Goal: Use online tool/utility: Use online tool/utility

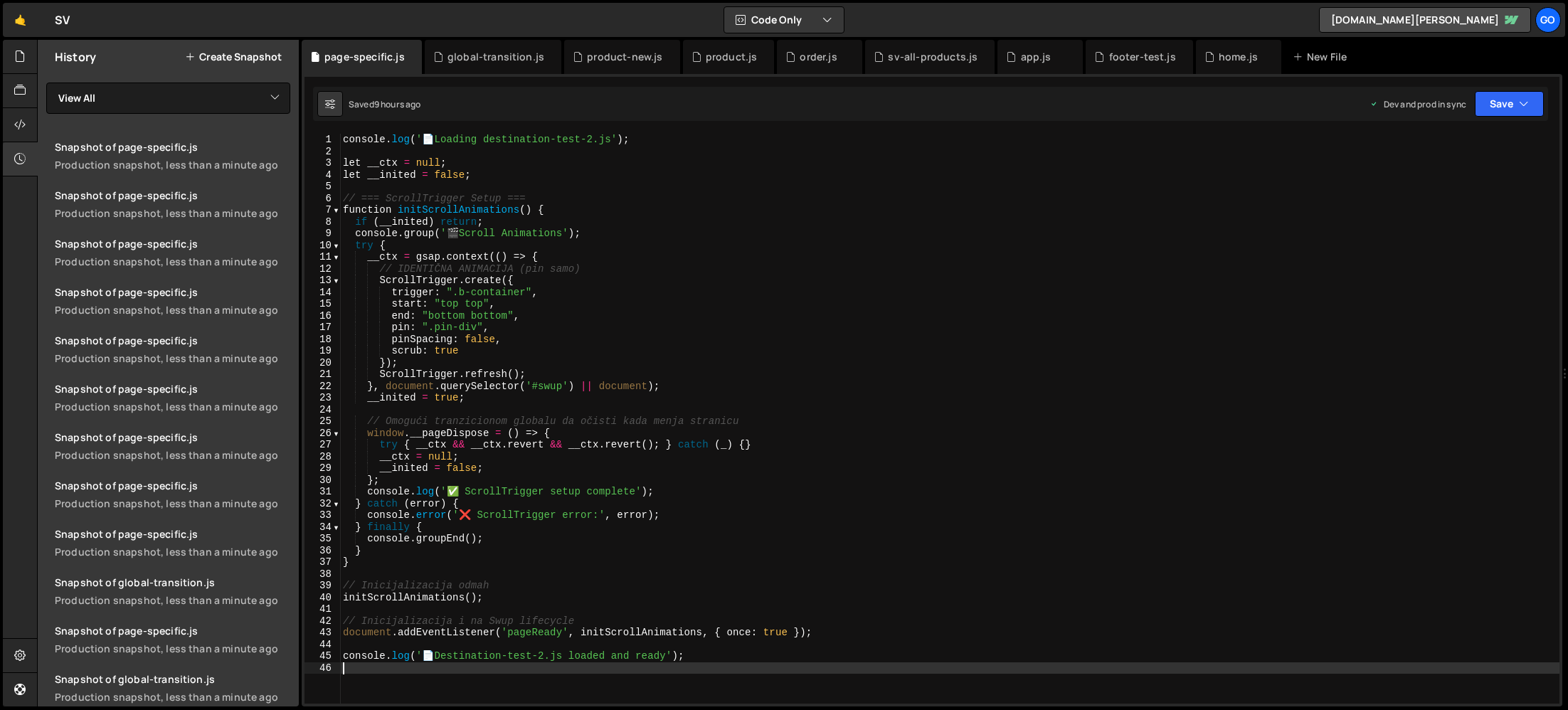
click at [481, 57] on div "global-transition.js" at bounding box center [497, 57] width 97 height 14
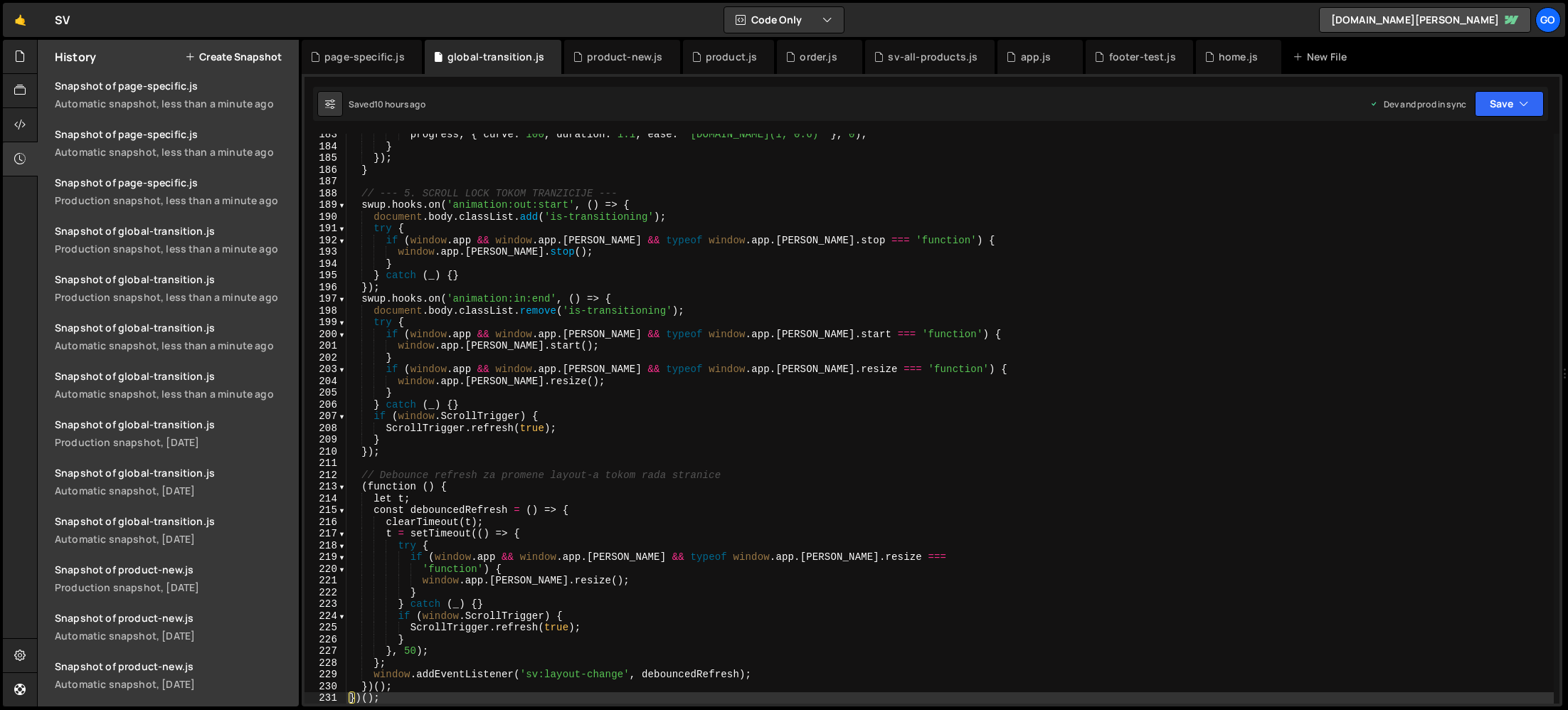
click at [561, 293] on div "progress , { curve : 100 , duration : 1.1 , ease : "[DOMAIN_NAME](1, 0.6)" } , …" at bounding box center [951, 425] width 1207 height 594
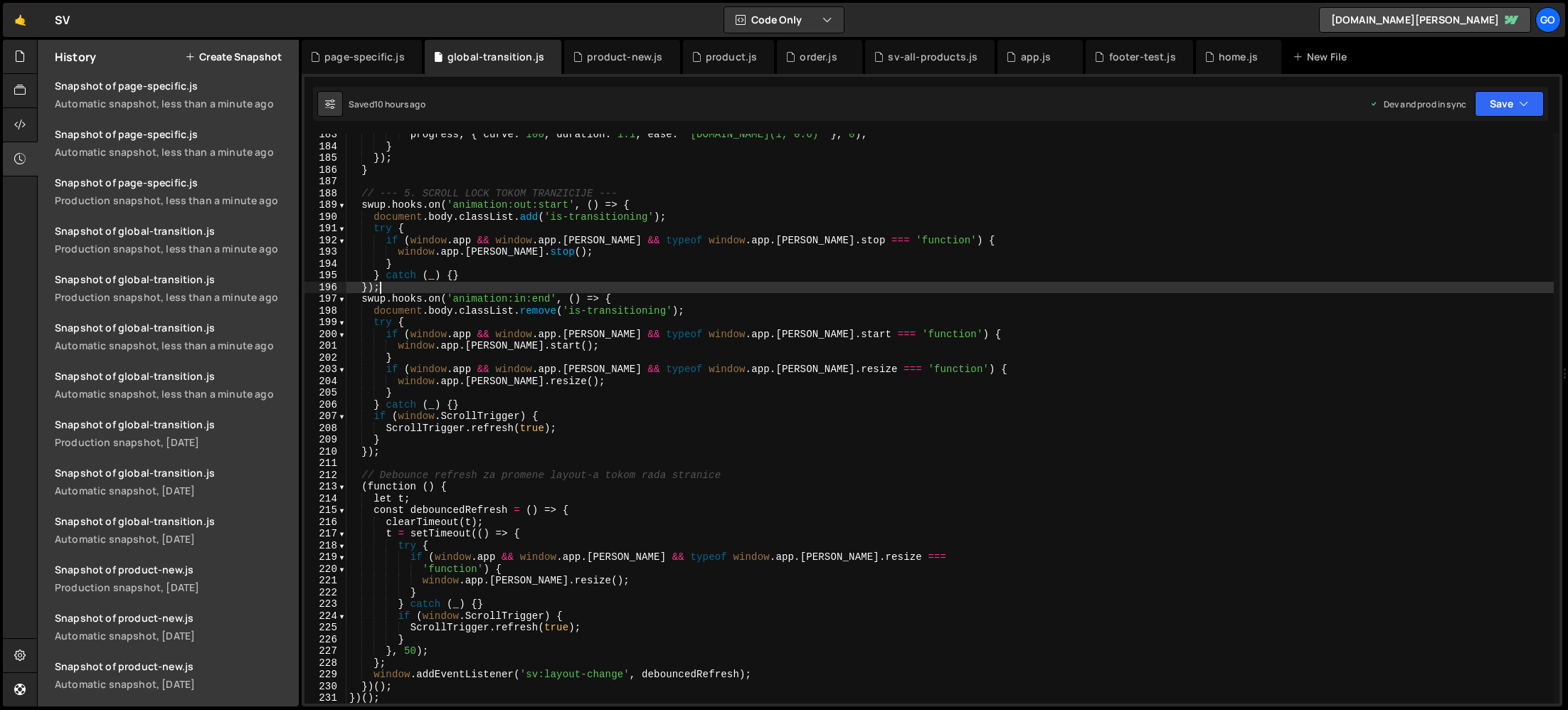
type textarea "})();"
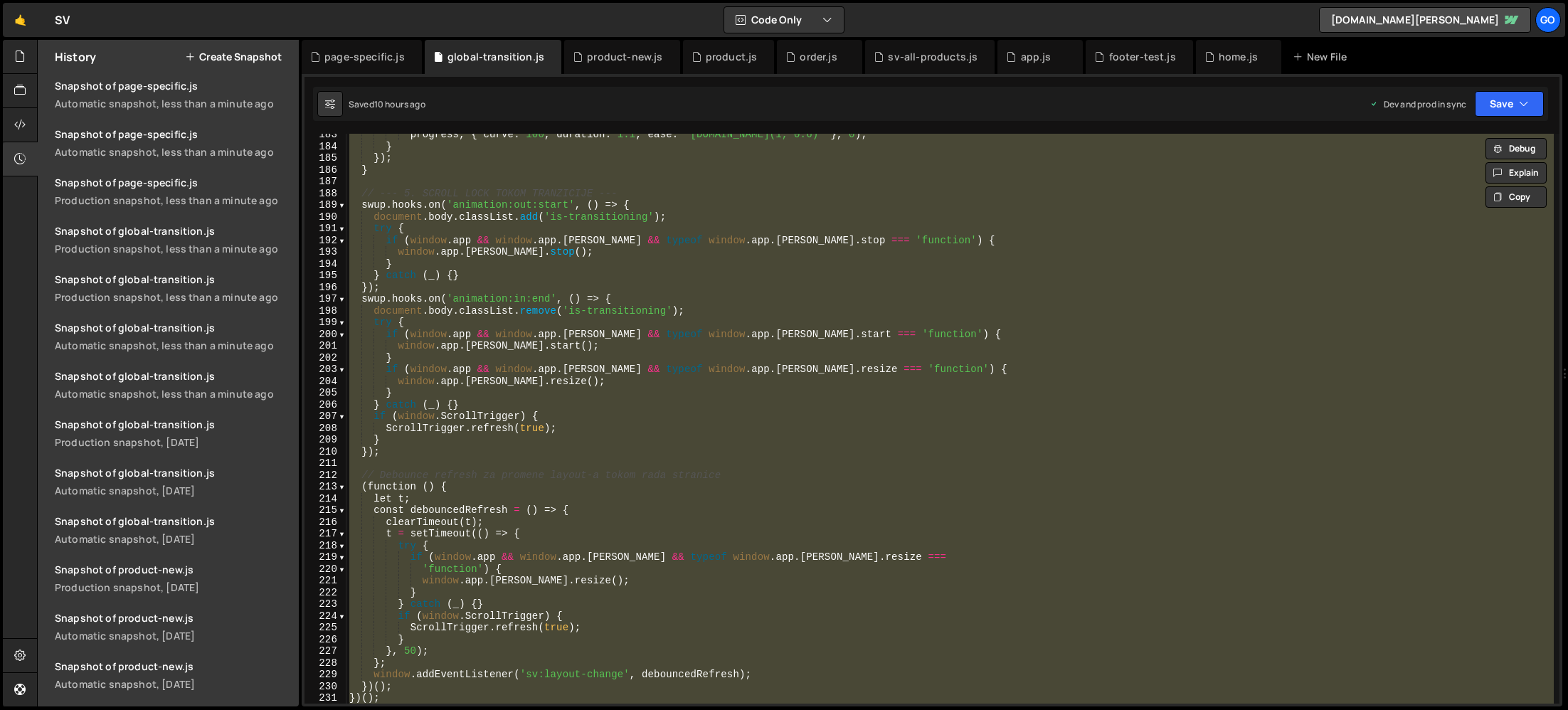
paste textarea
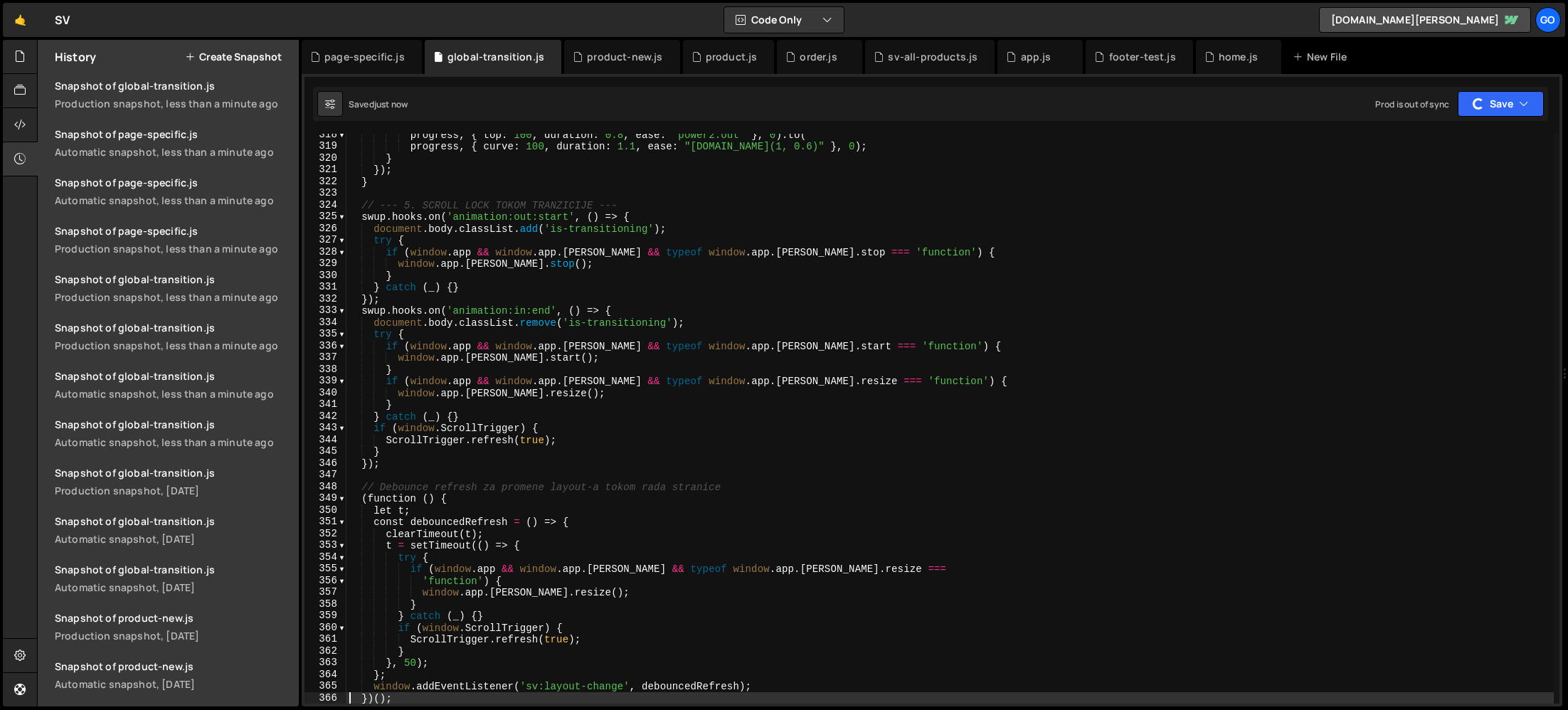
scroll to position [1223, 0]
click at [494, 277] on div "progress , { top : 100 , duration : 0.8 , ease : "power2.out" } , 0 ) . to ( pr…" at bounding box center [951, 425] width 1207 height 594
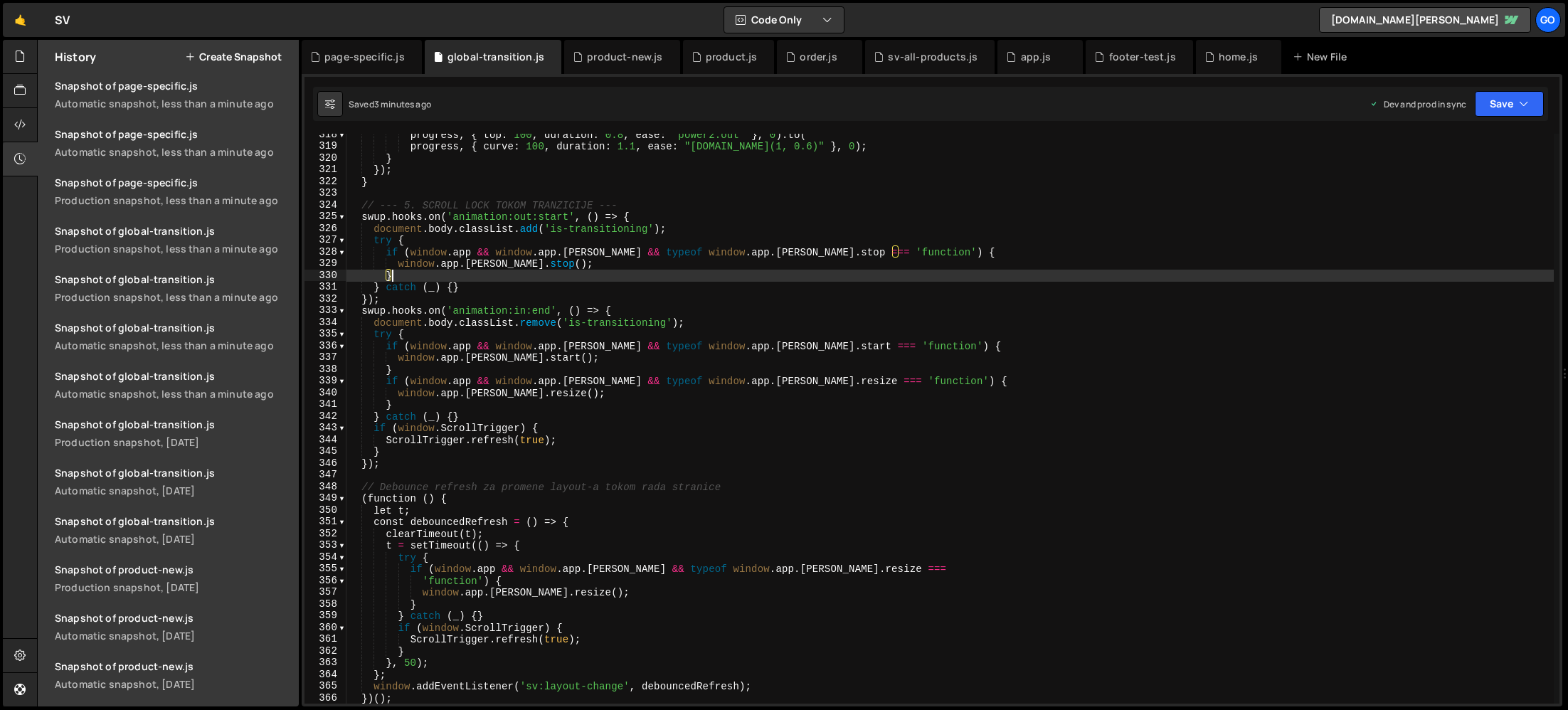
type textarea "})();"
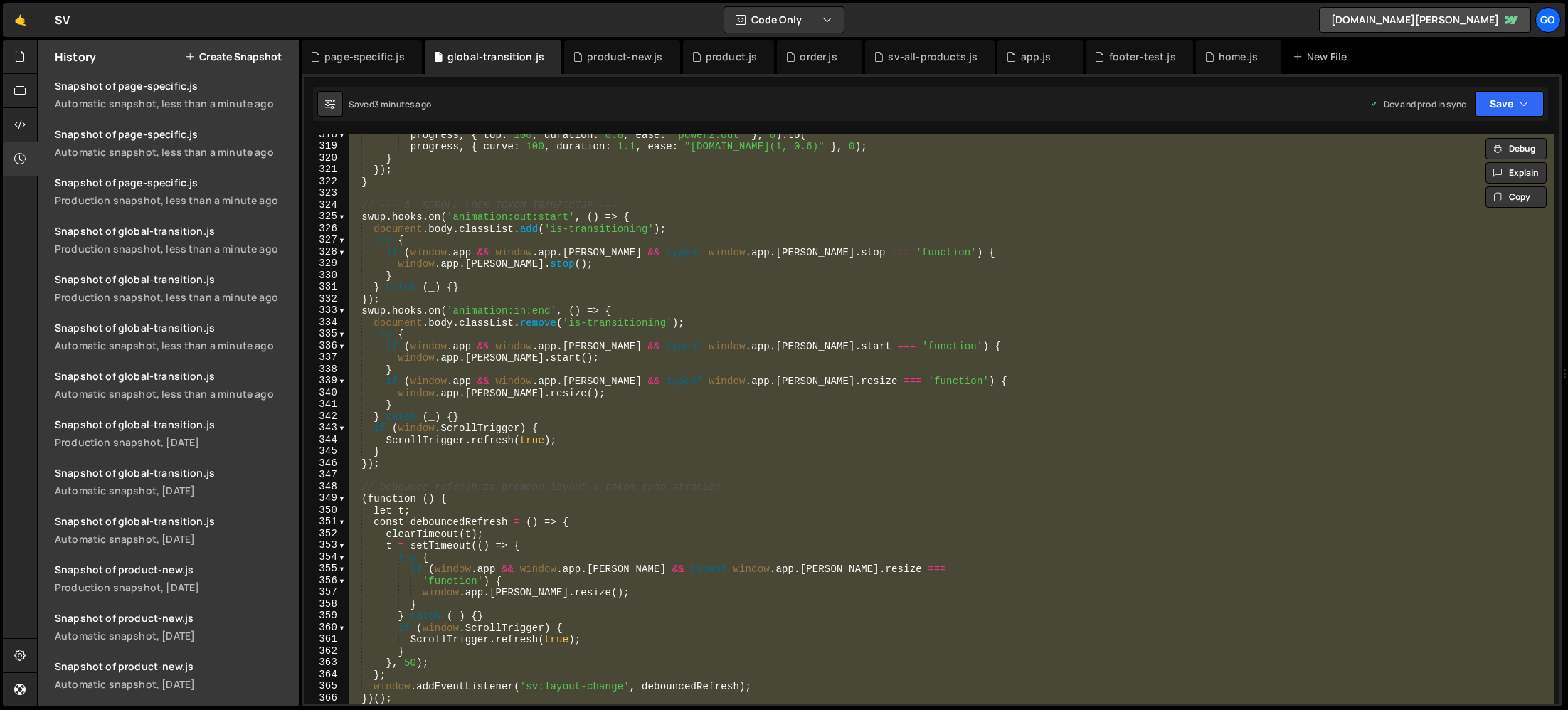
paste textarea
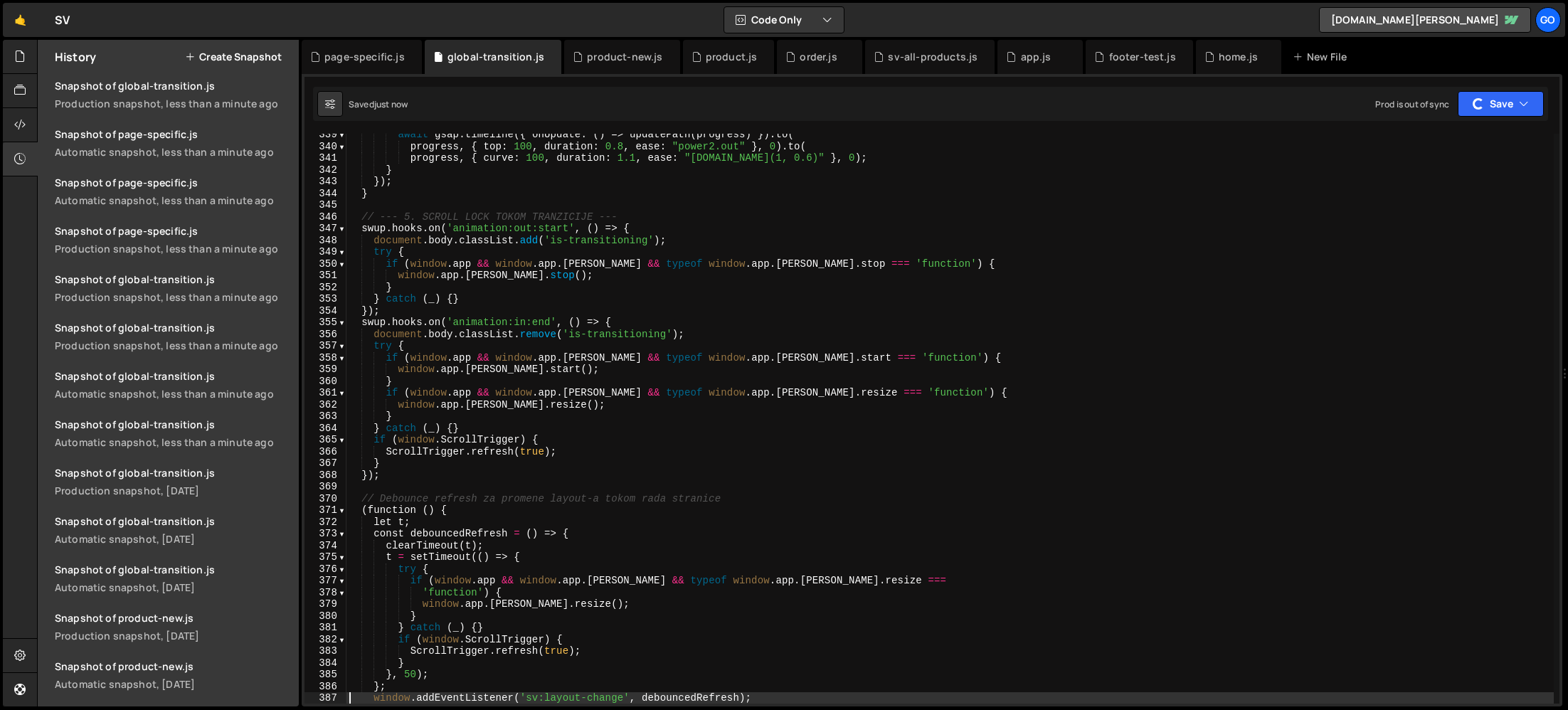
scroll to position [1271, 0]
click at [596, 221] on div "await gsap . timeline ({ onUpdate : ( ) => updatePath ( progress ) }) . to ( pr…" at bounding box center [951, 425] width 1207 height 594
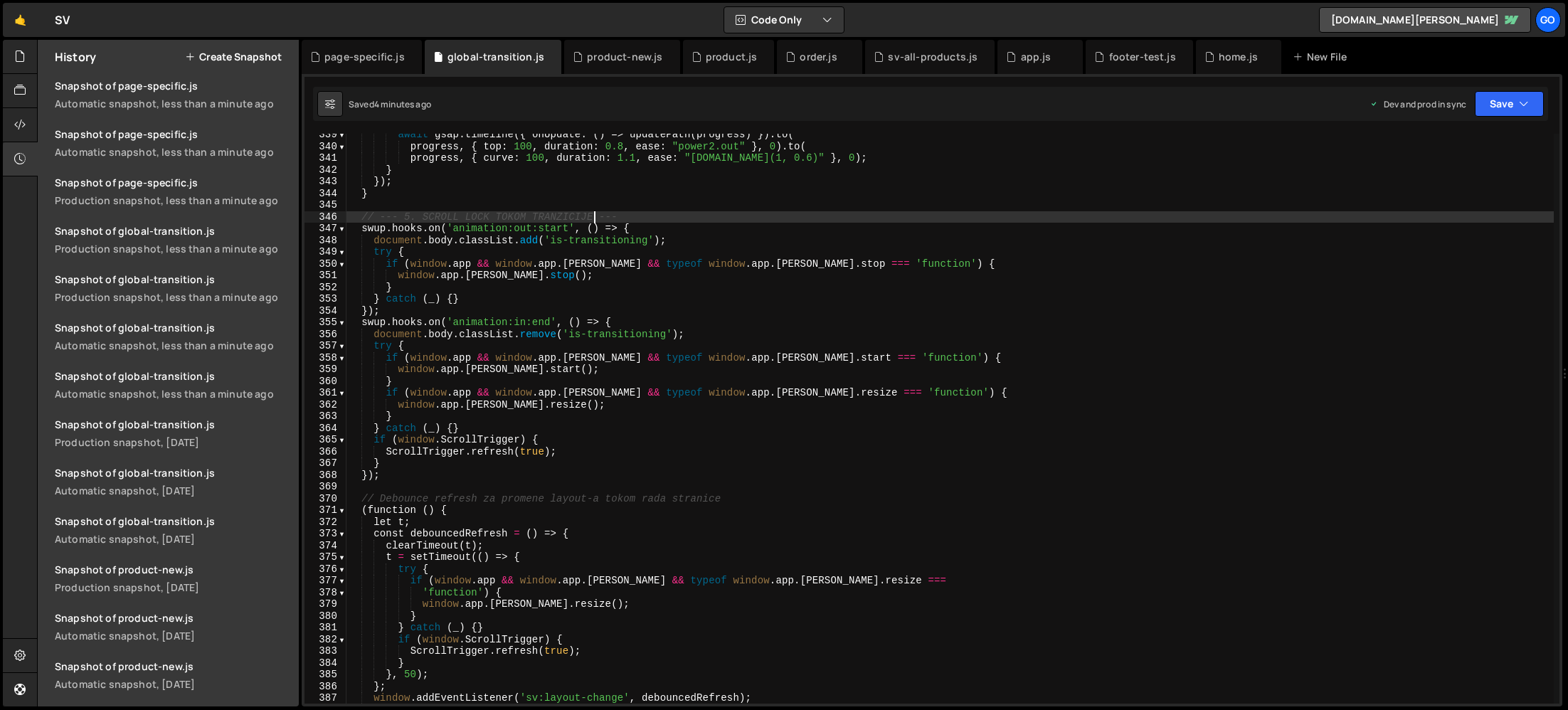
type textarea "})();"
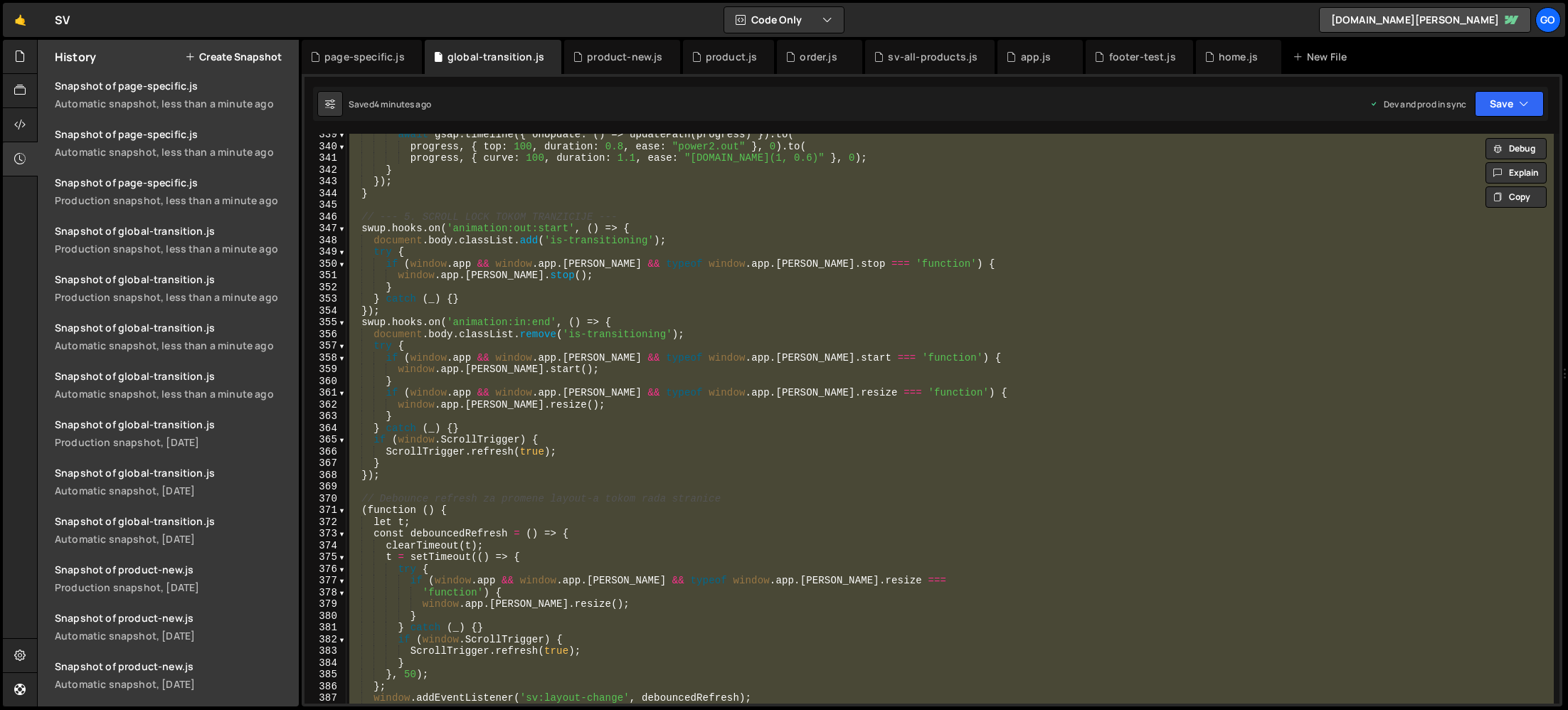
paste textarea
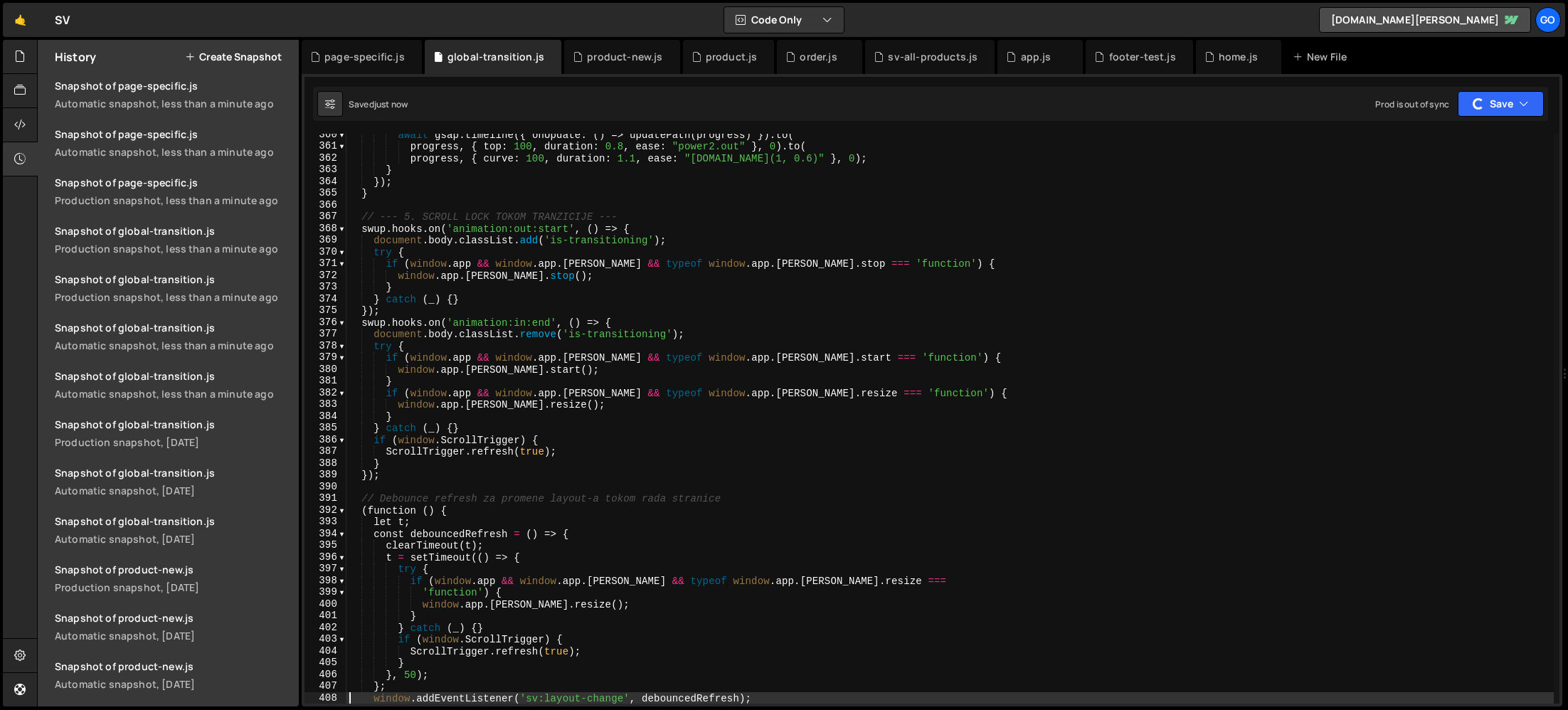
scroll to position [1320, 0]
click at [418, 218] on div "await gsap . timeline ({ onUpdate : ( ) => updatePath ( progress ) }) . to ( pr…" at bounding box center [951, 425] width 1207 height 594
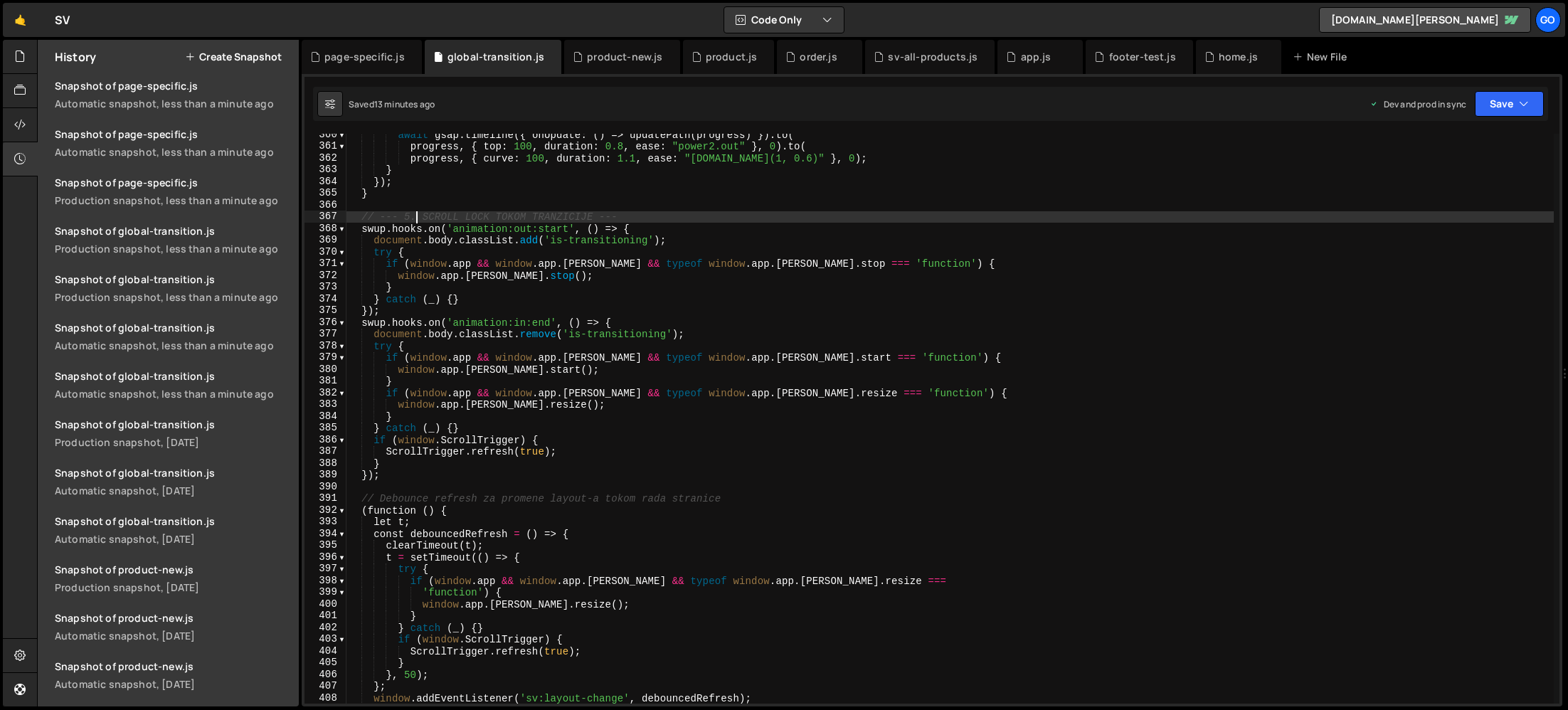
type textarea "})();"
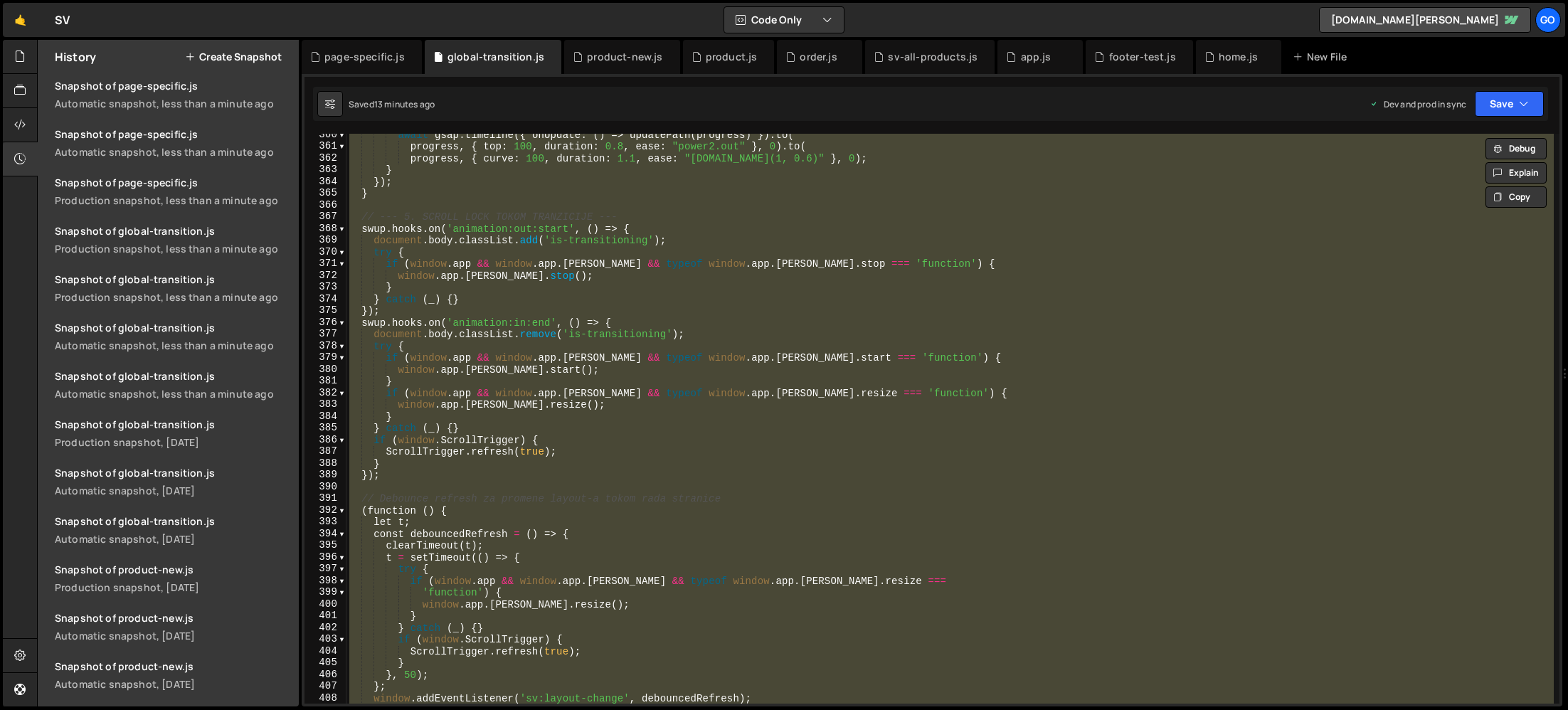
paste textarea
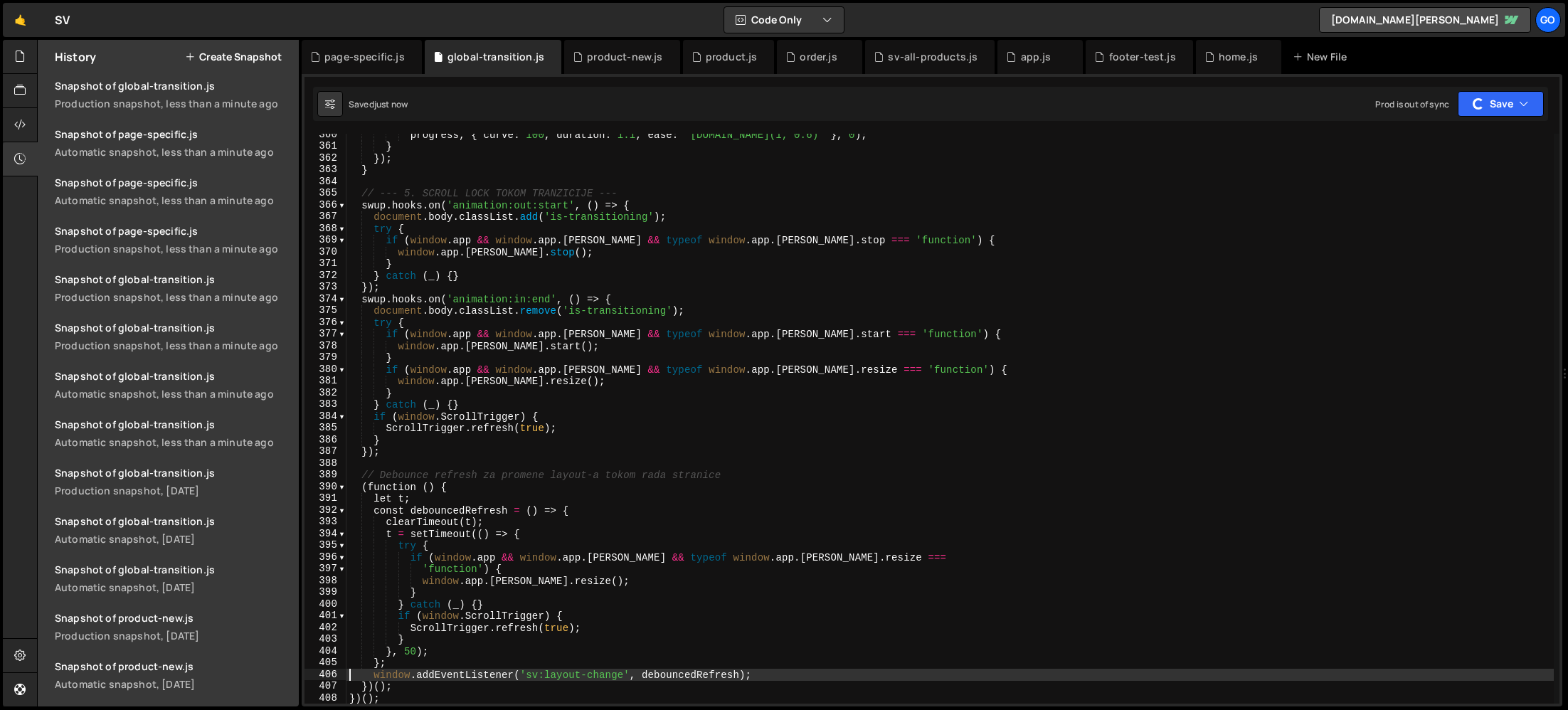
scroll to position [1368, 0]
click at [592, 279] on div "progress , { curve : 100 , duration : 1.1 , ease : "[DOMAIN_NAME](1, 0.6)" } , …" at bounding box center [951, 425] width 1207 height 594
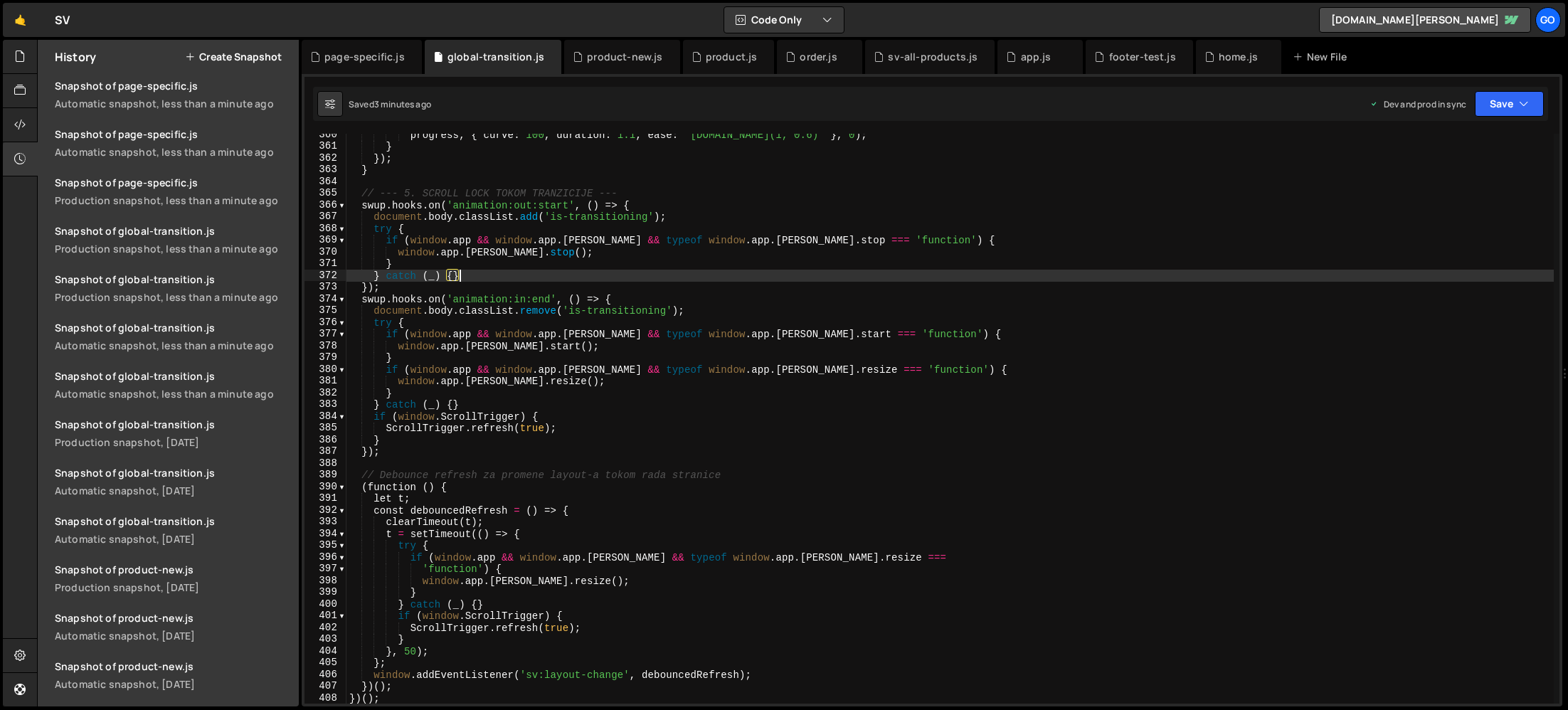
type textarea "})();"
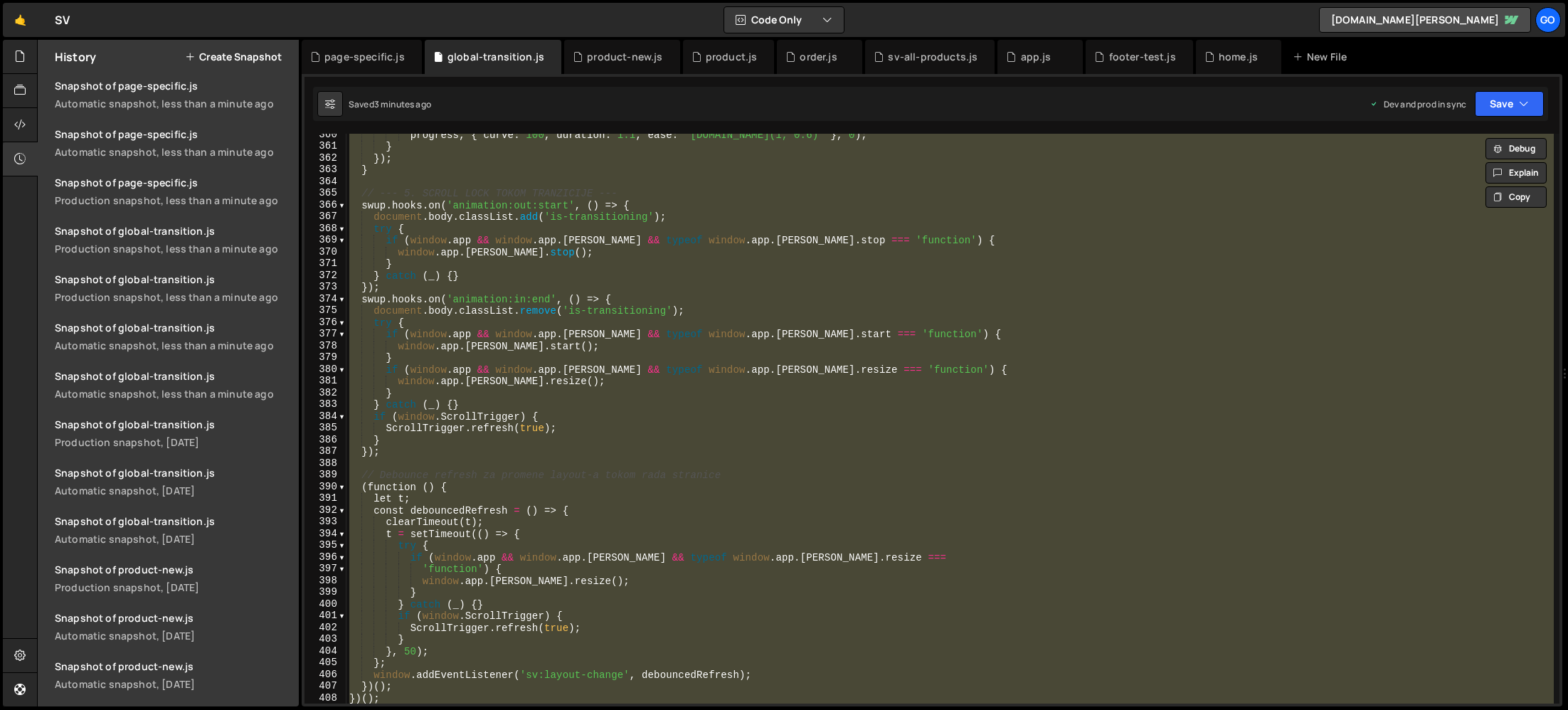
paste textarea
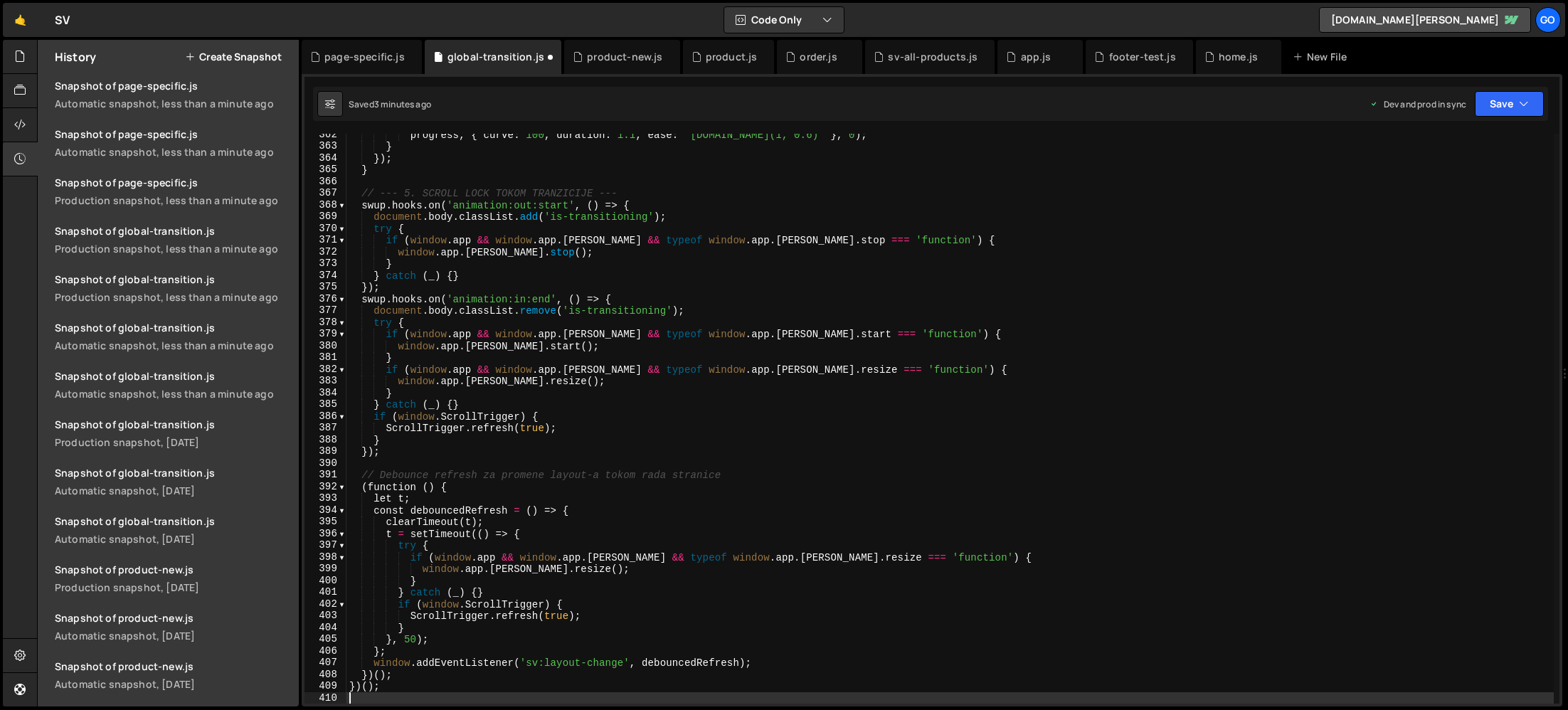
scroll to position [4246, 0]
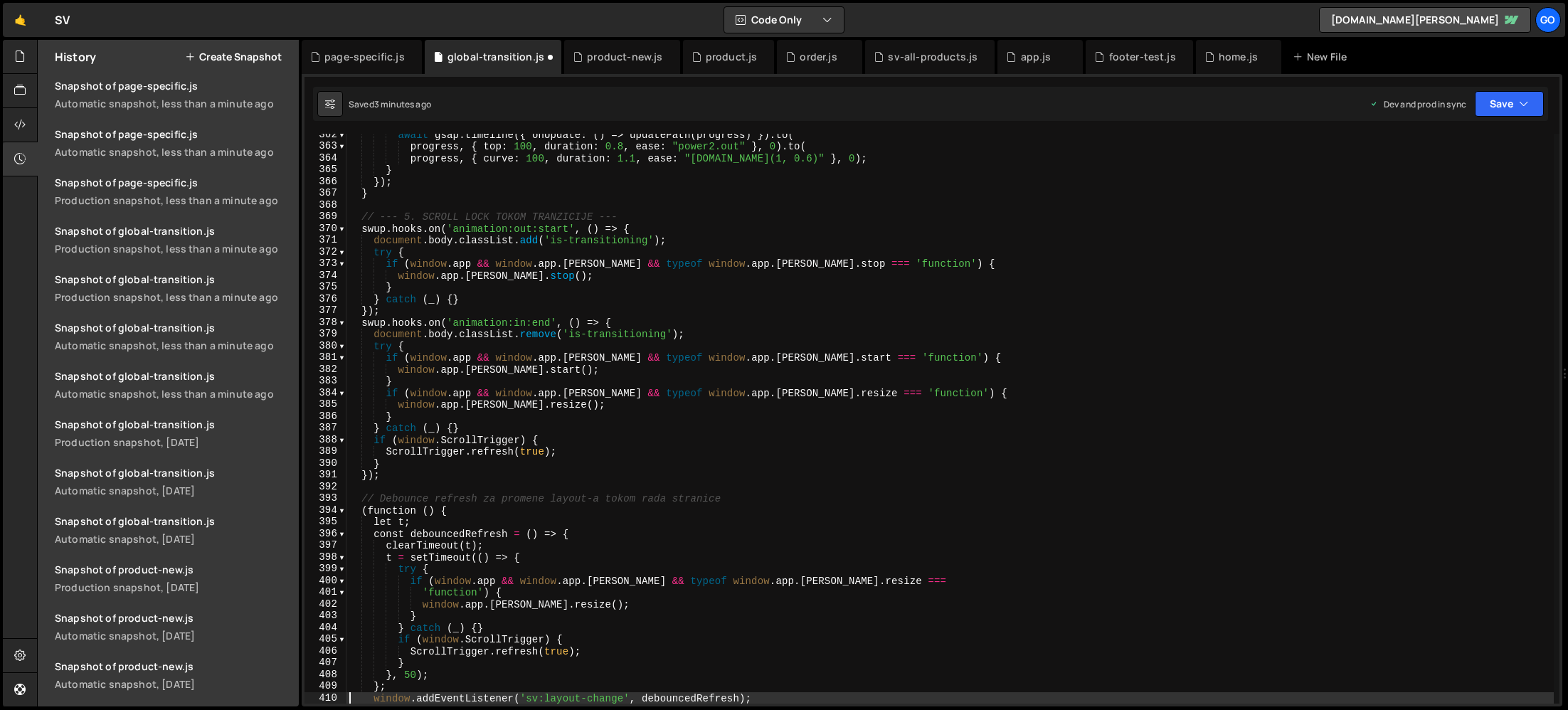
type textarea "window.addEventListener('sv:layout-change', debouncedRefresh);"
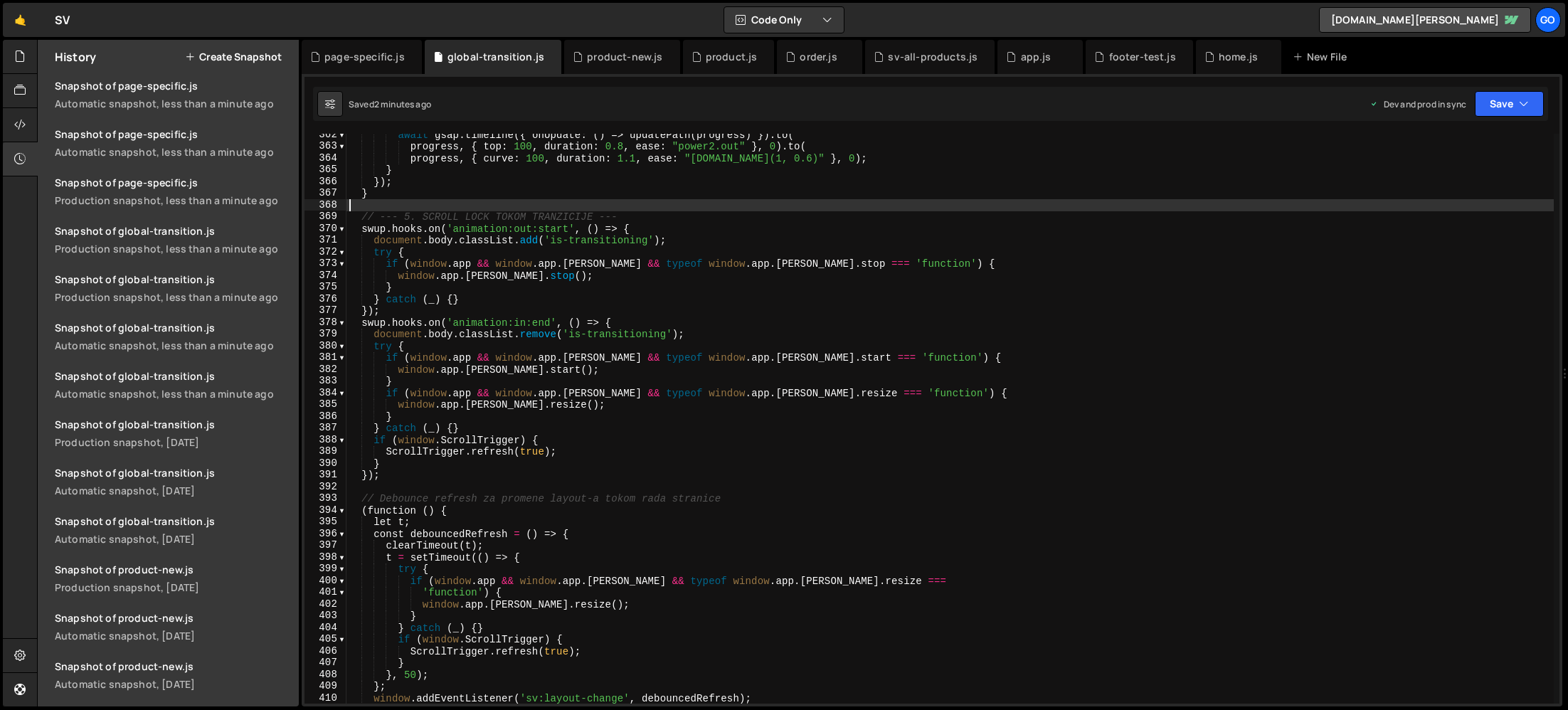
click at [551, 200] on div "await gsap . timeline ({ onUpdate : ( ) => updatePath ( progress ) }) . to ( pr…" at bounding box center [951, 425] width 1207 height 594
type textarea "})();"
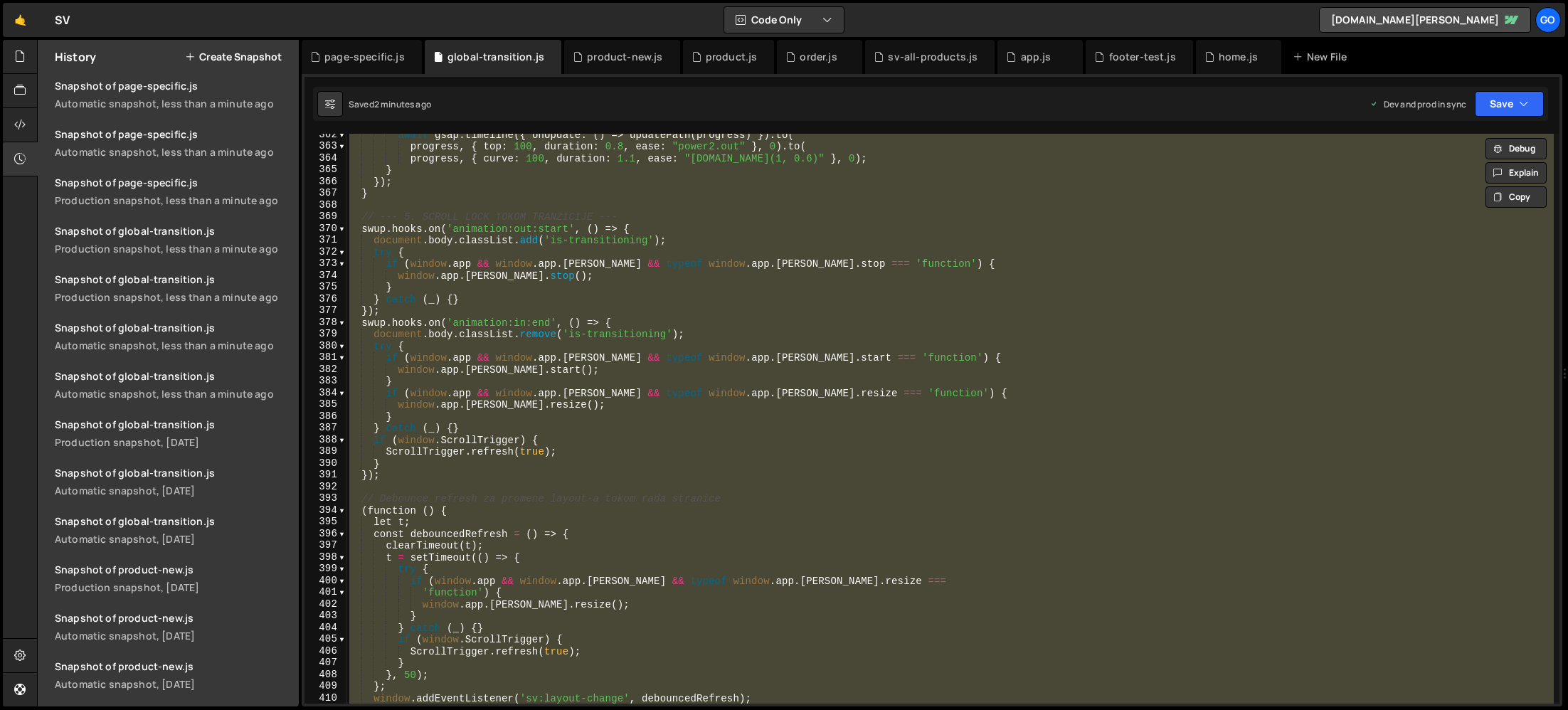
paste textarea
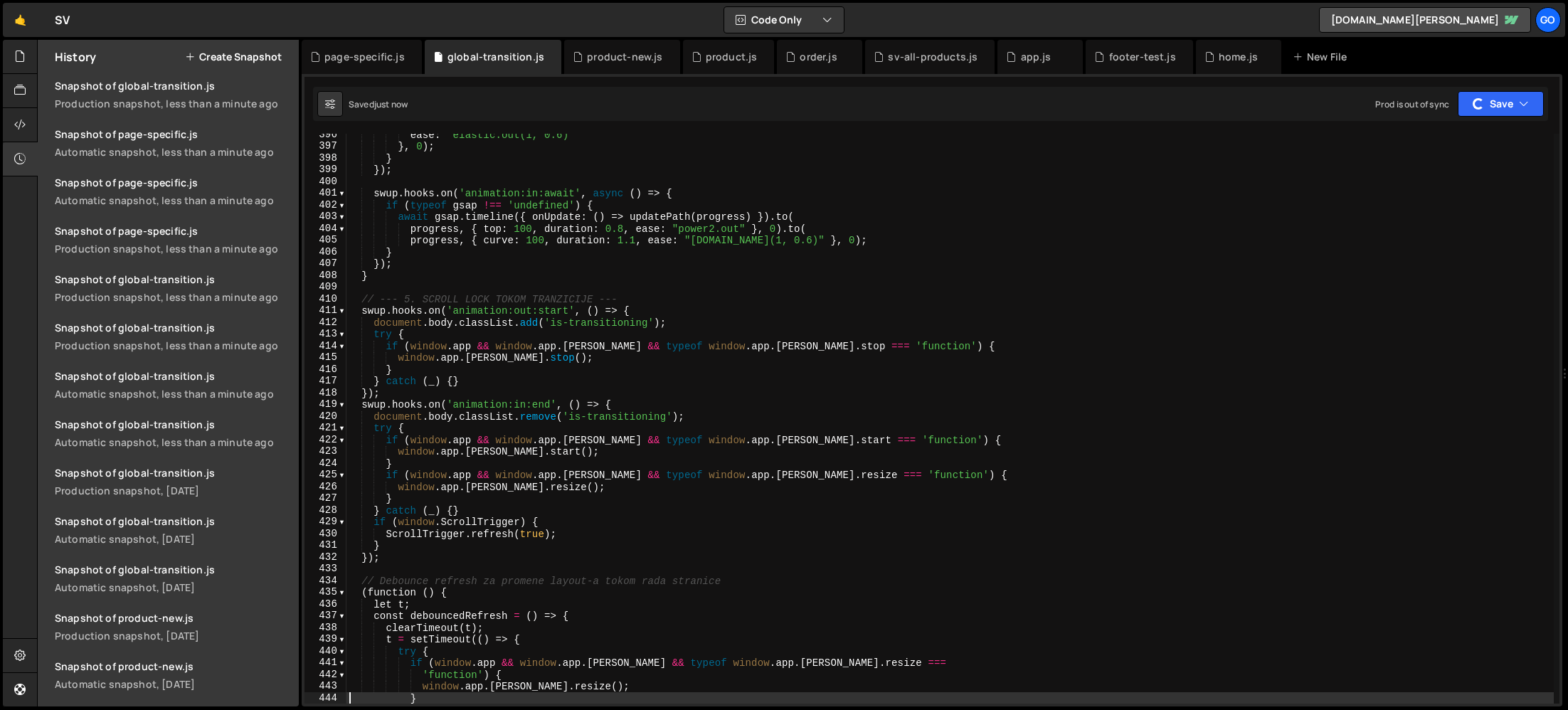
scroll to position [1465, 0]
click at [591, 268] on div "ease : "elastic.out(1, 0.6)" } , 0 ) ; } }) ; swup . hooks . on ( 'animation:in…" at bounding box center [951, 425] width 1207 height 594
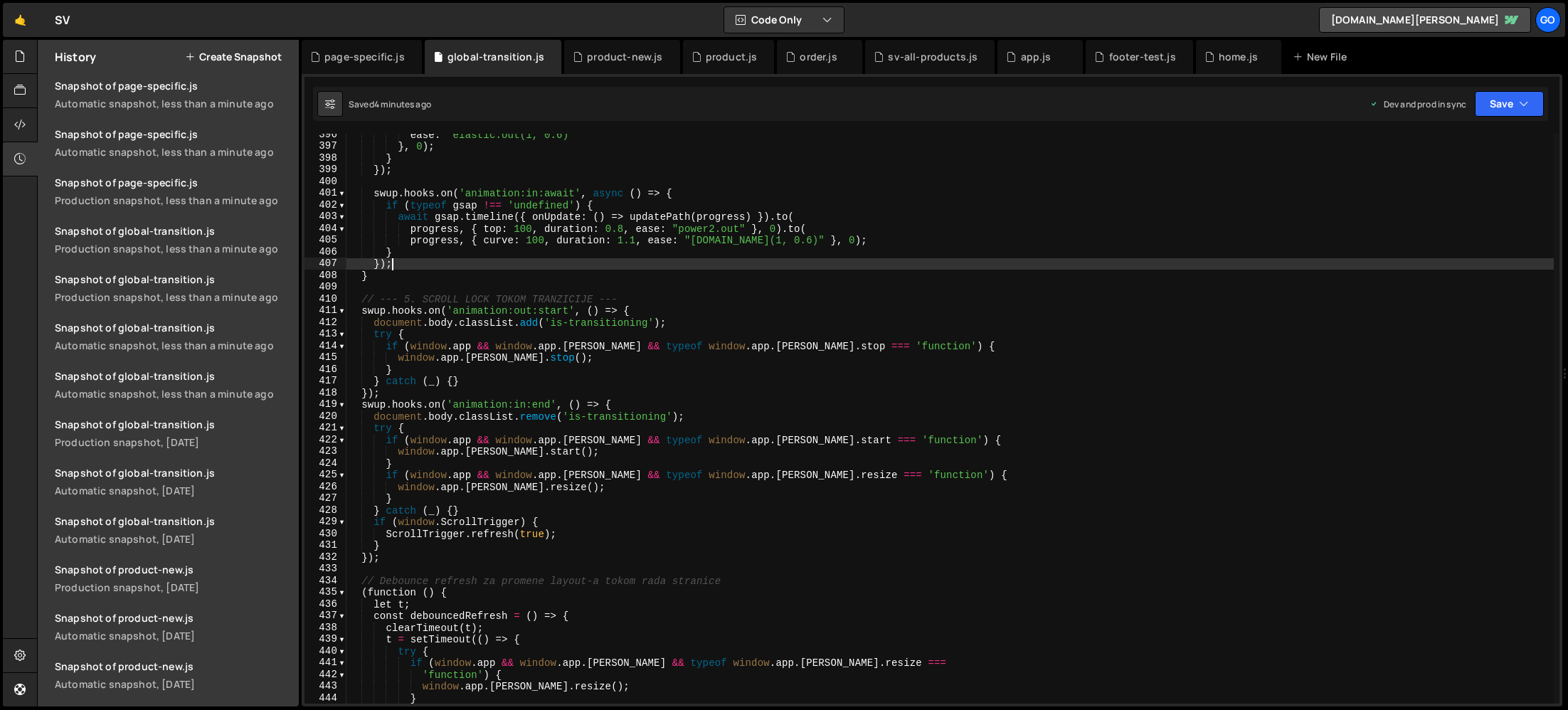
type textarea "})();"
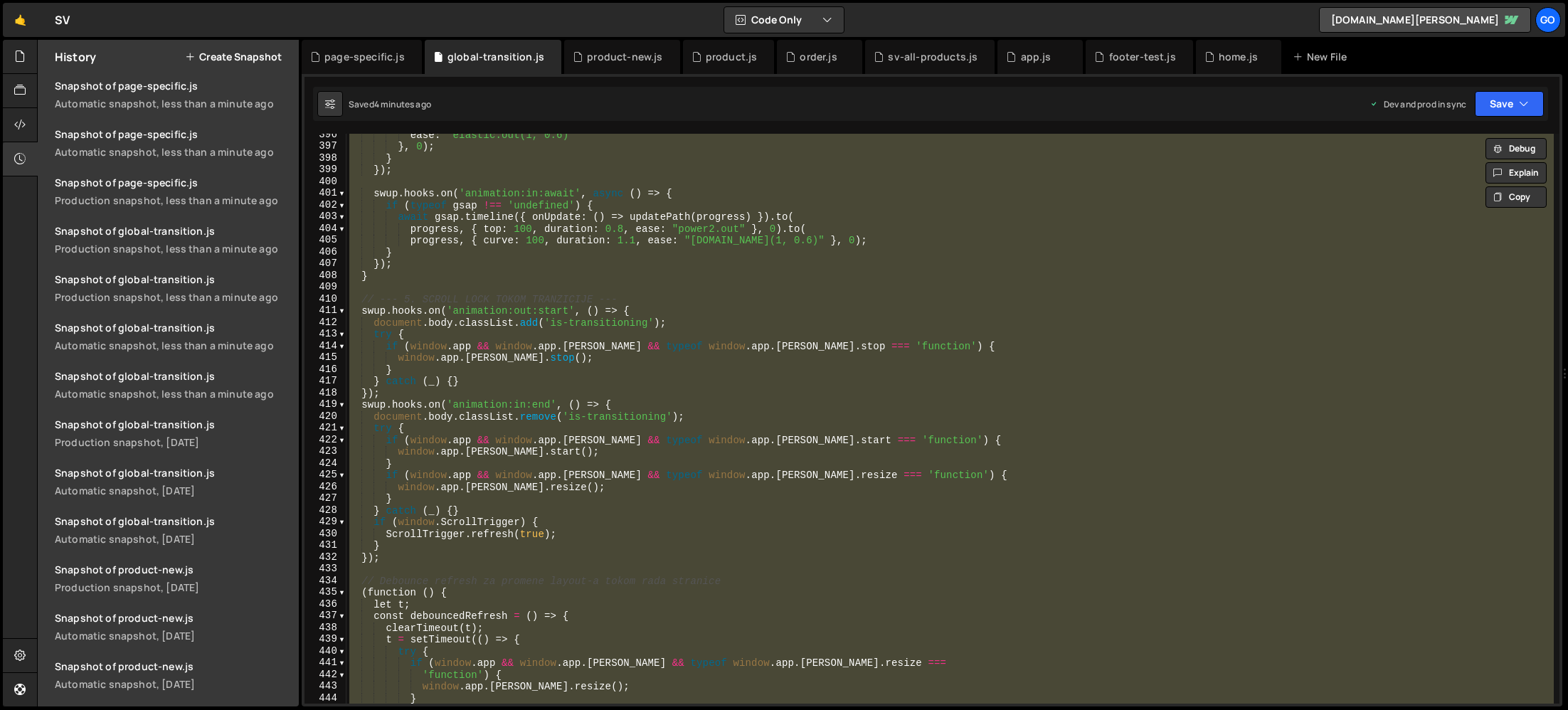
paste textarea
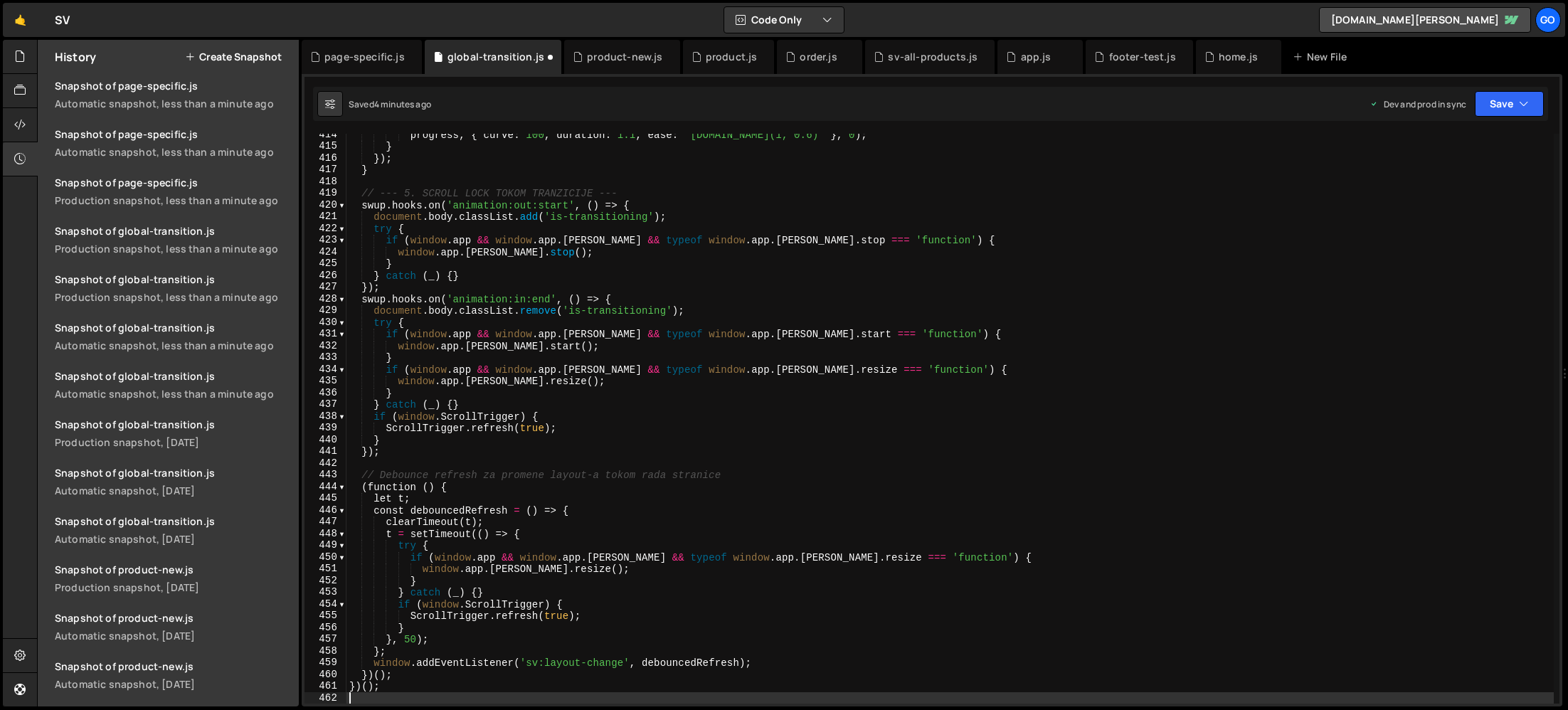
scroll to position [4857, 0]
type textarea "if ([DOMAIN_NAME] && [DOMAIN_NAME][PERSON_NAME] && typeof window.app.[PERSON_NA…"
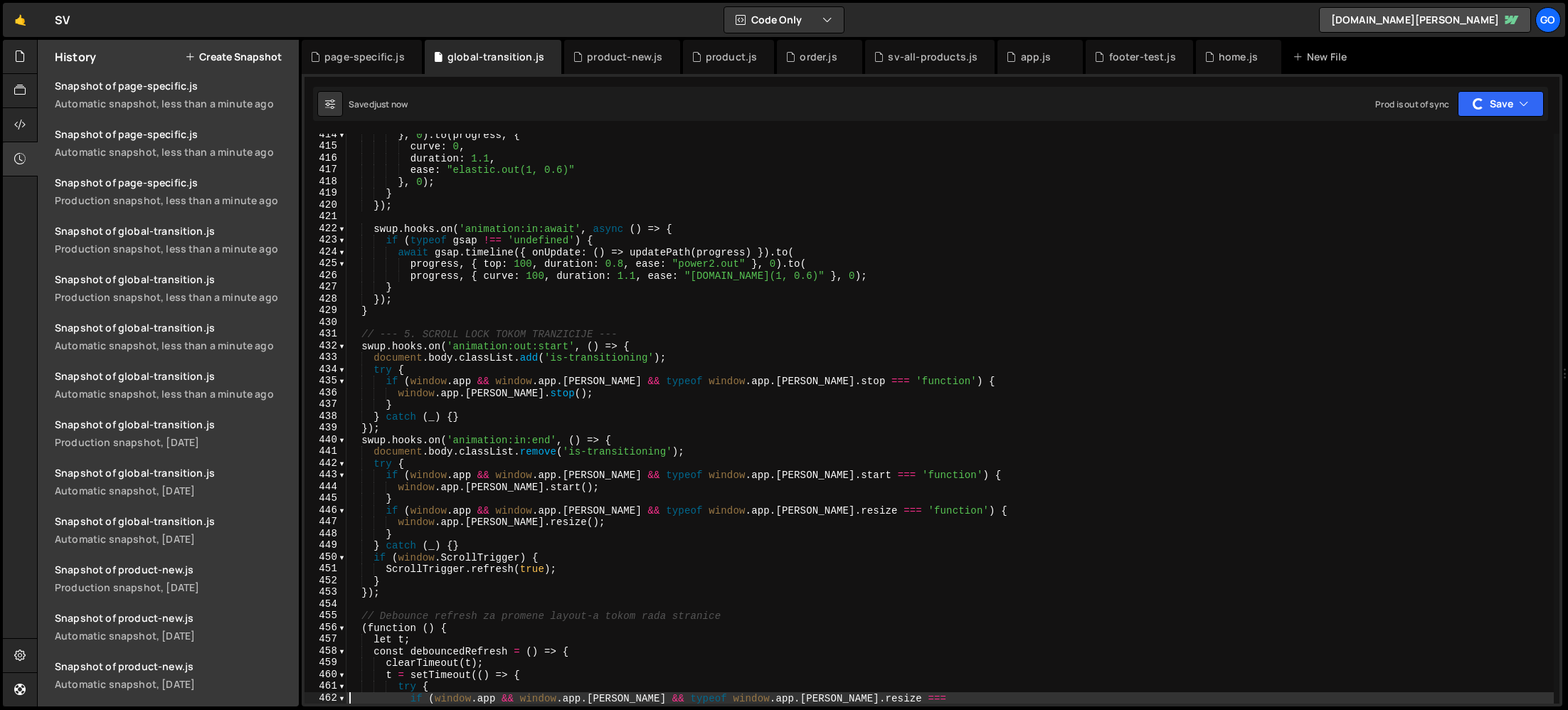
scroll to position [1513, 0]
